Goal: Check status: Check status

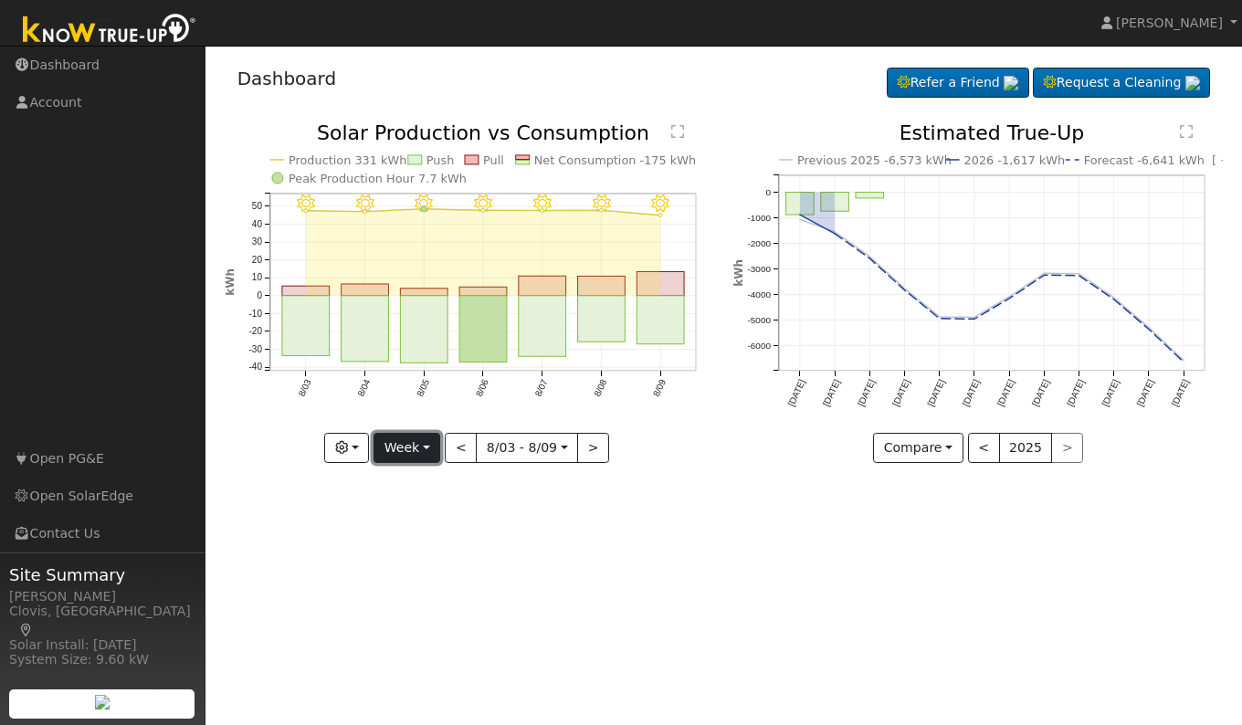
click at [397, 446] on button "Week" at bounding box center [406, 448] width 67 height 31
click at [409, 485] on link "Day" at bounding box center [437, 486] width 127 height 26
type input "[DATE]"
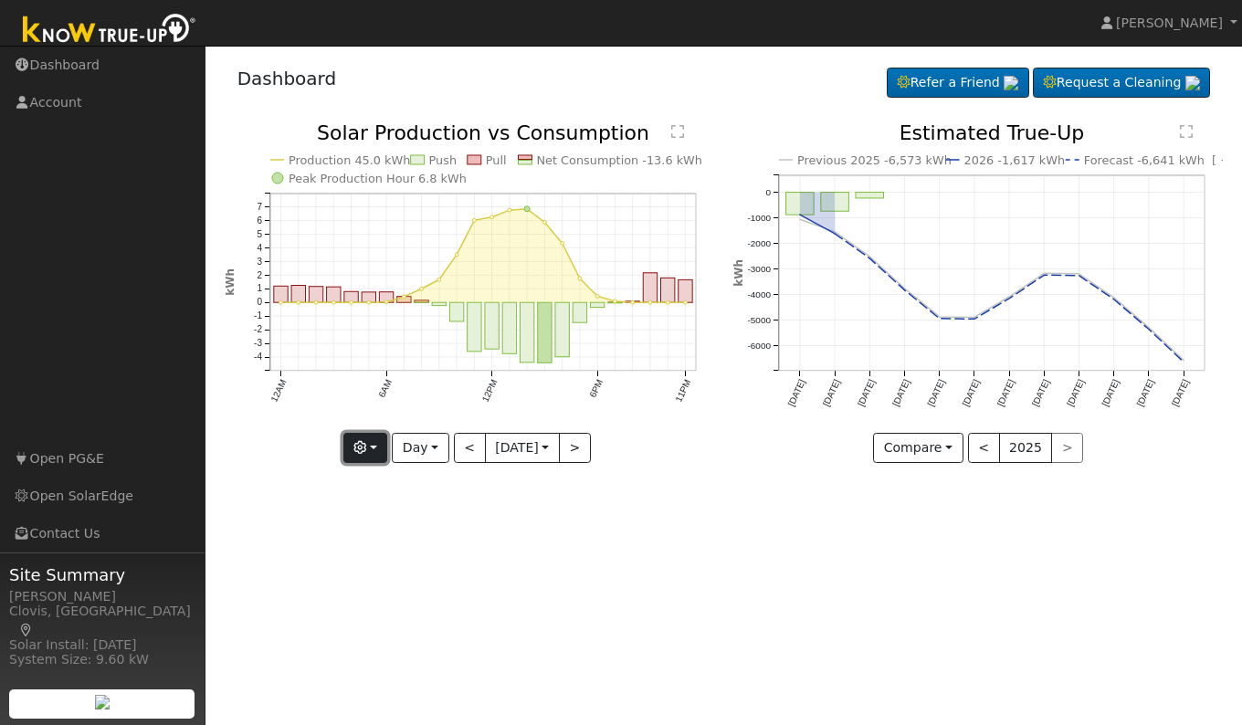
click at [368, 450] on button "button" at bounding box center [365, 448] width 45 height 31
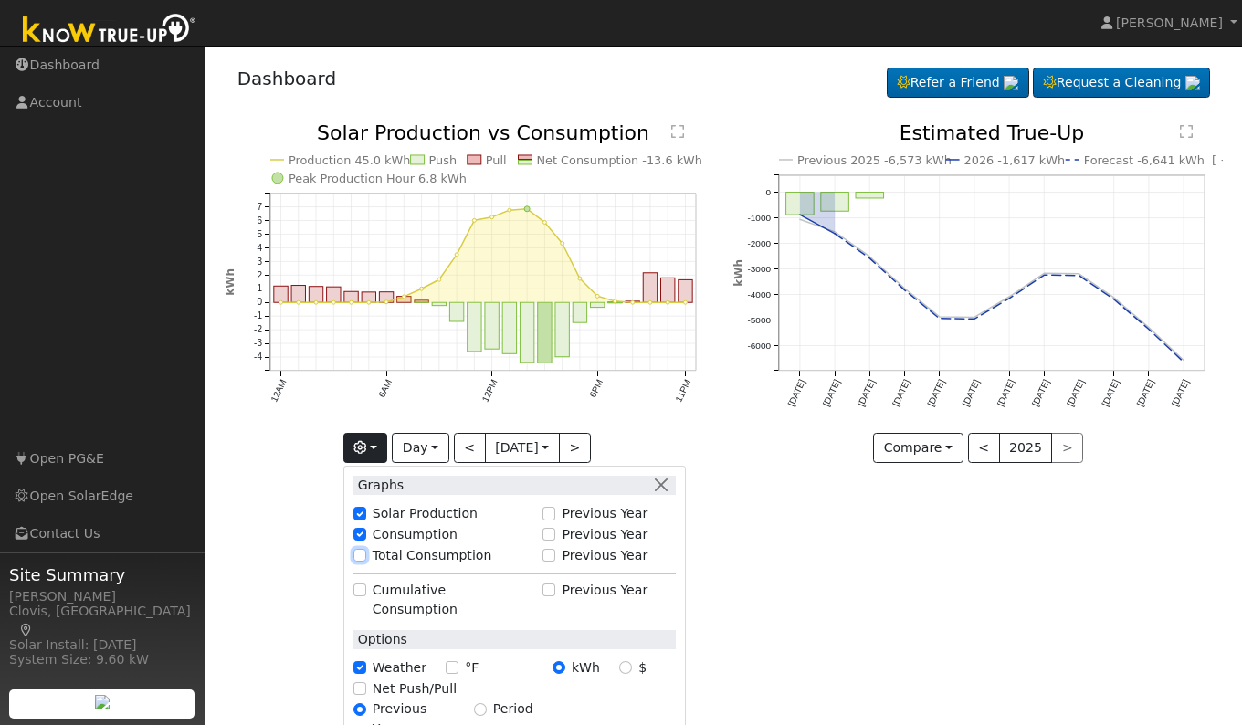
click at [358, 555] on input "Total Consumption" at bounding box center [359, 555] width 13 height 13
checkbox input "true"
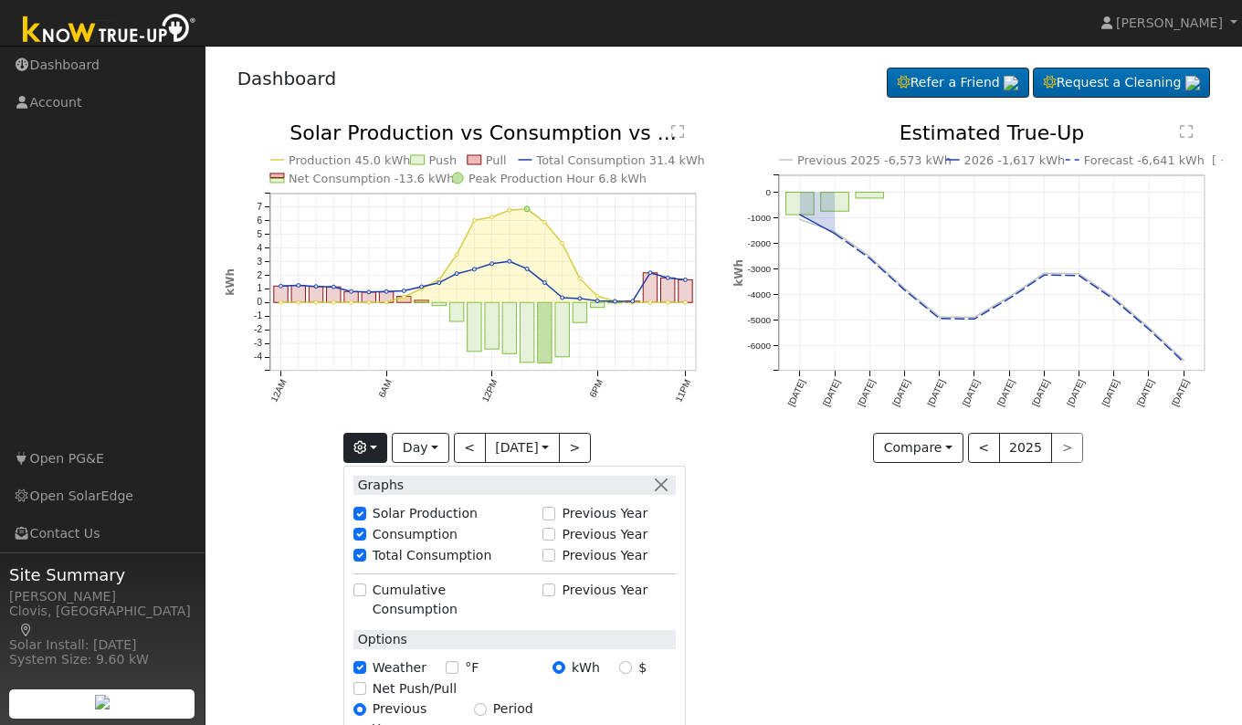
click at [791, 590] on div "User Profile First name Last name Email Email Notifications No Emails No Emails…" at bounding box center [723, 385] width 1036 height 679
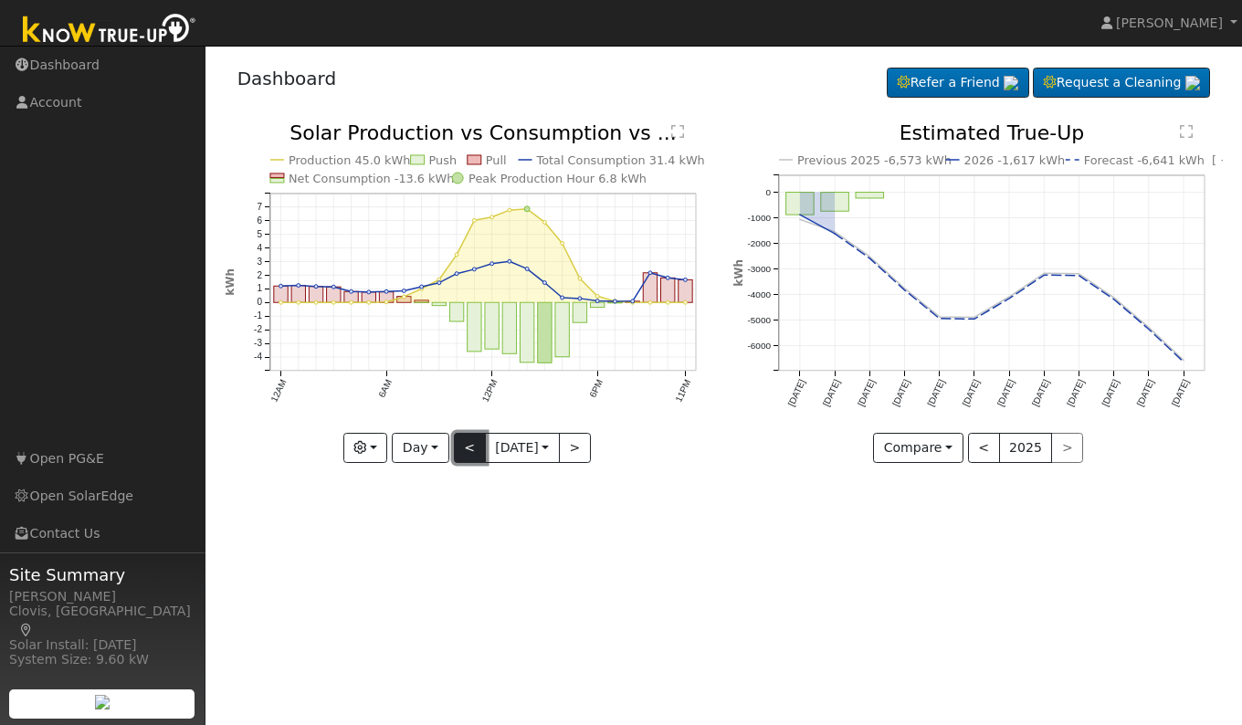
click at [466, 456] on button "<" at bounding box center [470, 448] width 32 height 31
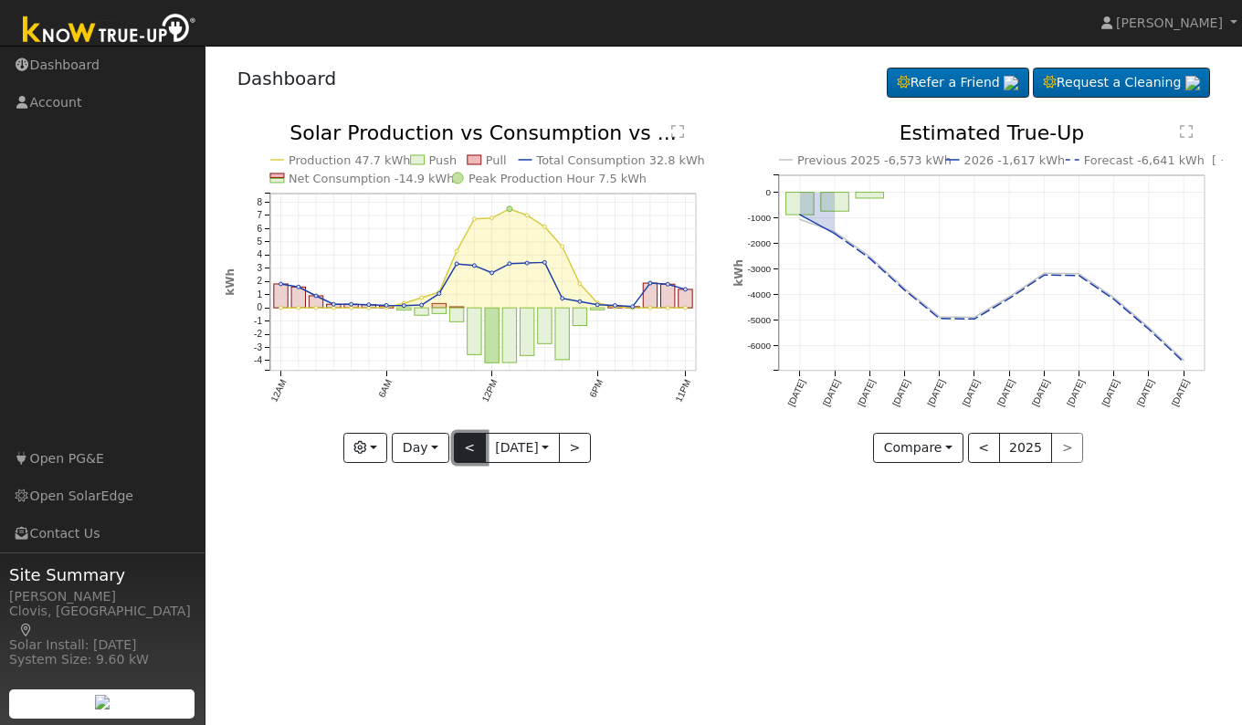
click at [467, 444] on button "<" at bounding box center [470, 448] width 32 height 31
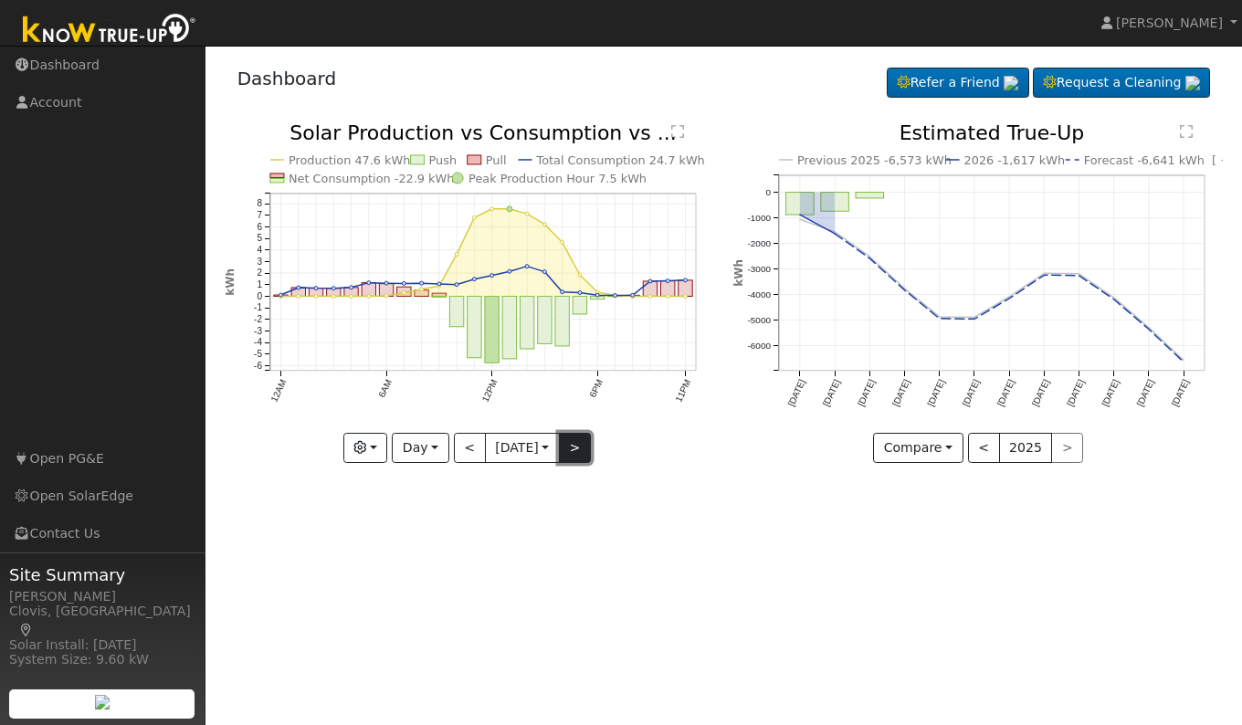
click at [575, 451] on button ">" at bounding box center [575, 448] width 32 height 31
type input "[DATE]"
